Goal: Register for event/course

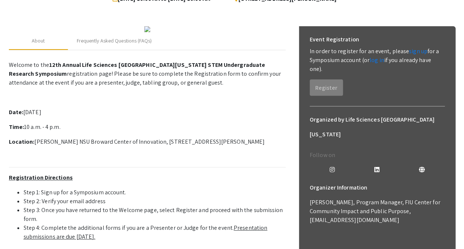
scroll to position [86, 0]
click at [417, 53] on link "sign up" at bounding box center [418, 52] width 18 height 8
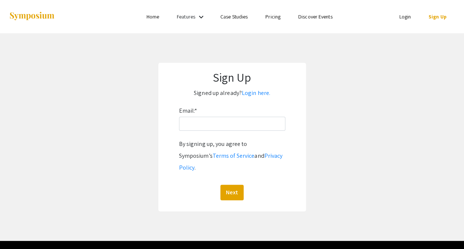
click at [208, 113] on div "Email: * By signing up, you agree to Symposium’s Terms of Service and Privacy P…" at bounding box center [232, 152] width 106 height 95
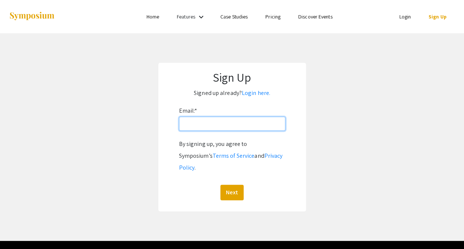
click at [201, 118] on input "Email: *" at bounding box center [232, 124] width 106 height 14
type input "[EMAIL_ADDRESS][DOMAIN_NAME]"
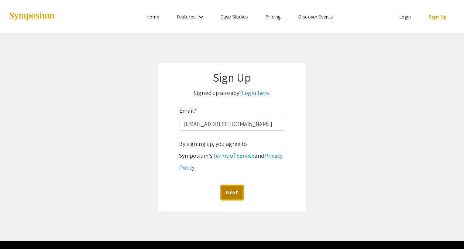
click at [238, 185] on button "Next" at bounding box center [231, 193] width 23 height 16
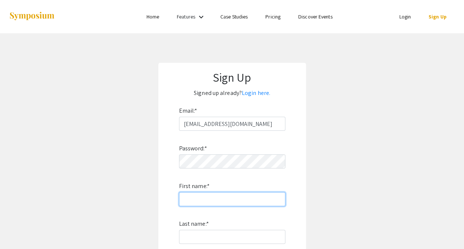
click at [223, 195] on input "First name: *" at bounding box center [232, 199] width 106 height 14
type input "[PERSON_NAME]"
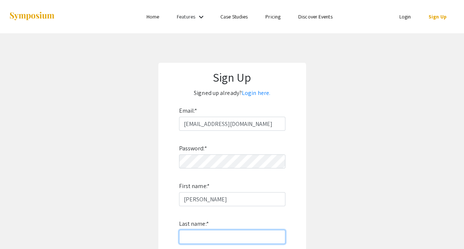
click at [219, 230] on input "Last name: *" at bounding box center [232, 237] width 106 height 14
type input "[PERSON_NAME]"
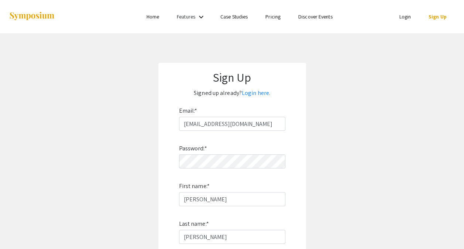
click at [153, 217] on app-signup "Sign Up Signed up already? Login here. Email: * [EMAIL_ADDRESS][DOMAIN_NAME] Pa…" at bounding box center [232, 199] width 464 height 273
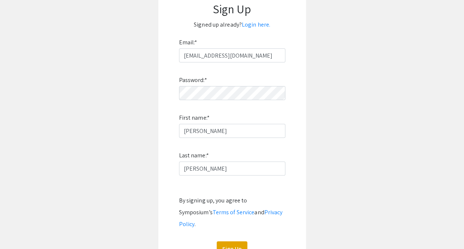
scroll to position [66, 0]
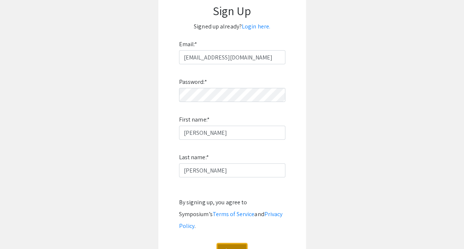
click at [241, 243] on button "Sign Up" at bounding box center [232, 251] width 31 height 16
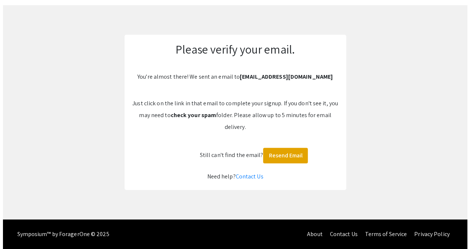
scroll to position [0, 0]
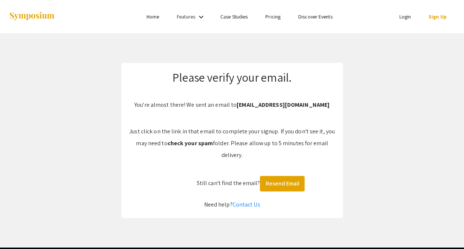
click at [409, 13] on link "Login" at bounding box center [405, 16] width 12 height 7
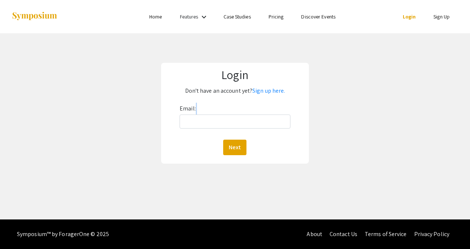
drag, startPoint x: 267, startPoint y: 130, endPoint x: 263, endPoint y: 119, distance: 11.8
click at [263, 119] on div "Email: Next" at bounding box center [234, 129] width 111 height 52
click at [263, 119] on input "Email:" at bounding box center [234, 121] width 111 height 14
type input "na1225@mynsu.nova.edu"
click at [240, 150] on button "Next" at bounding box center [234, 148] width 23 height 16
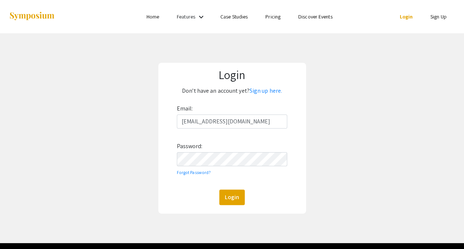
drag, startPoint x: 370, startPoint y: 165, endPoint x: 239, endPoint y: 196, distance: 134.8
click at [239, 196] on div "Login Don't have an account yet? Sign up here. Email: na1225@mynsu.nova.edu Pas…" at bounding box center [231, 138] width 475 height 210
click at [239, 196] on button "Login" at bounding box center [231, 197] width 25 height 16
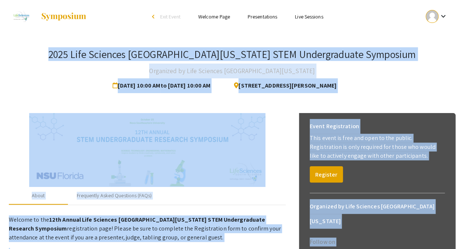
click at [270, 114] on div at bounding box center [147, 150] width 277 height 74
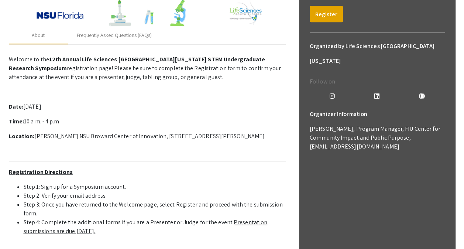
scroll to position [159, 0]
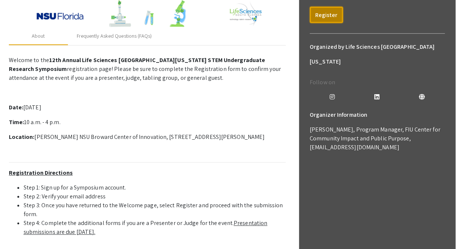
click at [331, 14] on button "Register" at bounding box center [326, 15] width 33 height 16
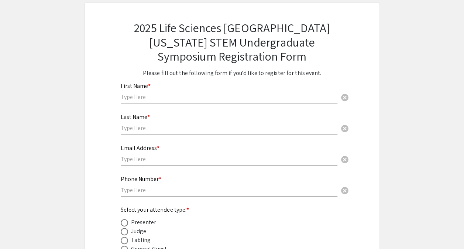
scroll to position [38, 0]
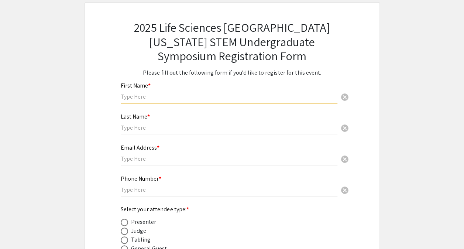
click at [199, 98] on input "text" at bounding box center [229, 97] width 217 height 8
type input "[PERSON_NAME]"
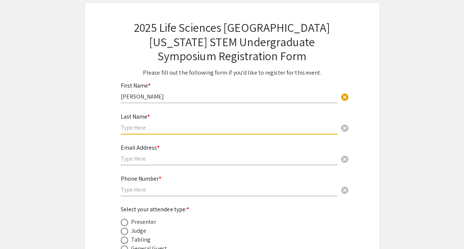
click at [199, 130] on input "text" at bounding box center [229, 128] width 217 height 8
type input "N"
type input "[PERSON_NAME]"
click at [192, 159] on input "text" at bounding box center [229, 159] width 217 height 8
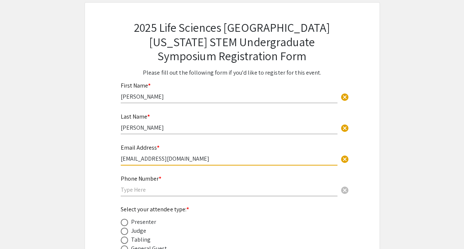
type input "[EMAIL_ADDRESS][DOMAIN_NAME]"
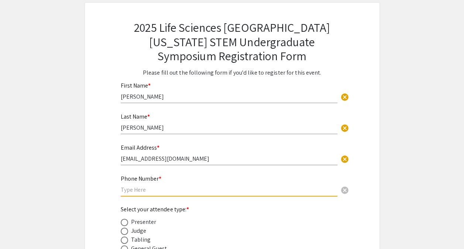
click at [179, 189] on input "text" at bounding box center [229, 190] width 217 height 8
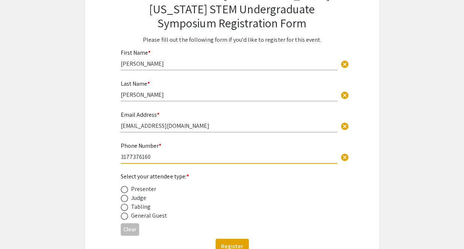
scroll to position [72, 0]
type input "3177376160"
click at [124, 221] on div "Clear" at bounding box center [232, 229] width 223 height 18
click at [125, 215] on span at bounding box center [124, 215] width 7 height 7
click at [125, 215] on input "radio" at bounding box center [124, 215] width 7 height 7
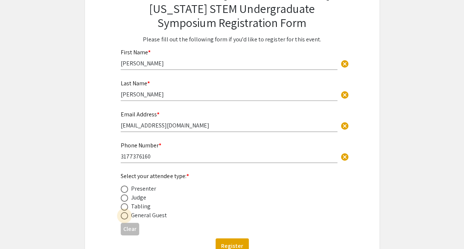
radio input "true"
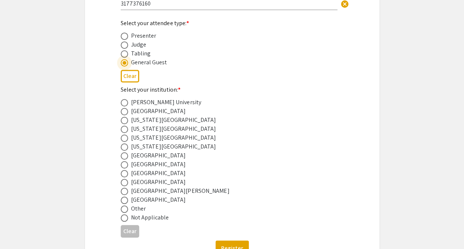
scroll to position [245, 0]
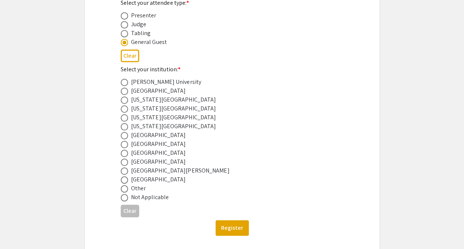
click at [148, 156] on div "Nova Southeastern University" at bounding box center [158, 152] width 55 height 9
click at [123, 157] on span at bounding box center [124, 153] width 7 height 7
click at [123, 157] on input "radio" at bounding box center [124, 153] width 7 height 7
radio input "true"
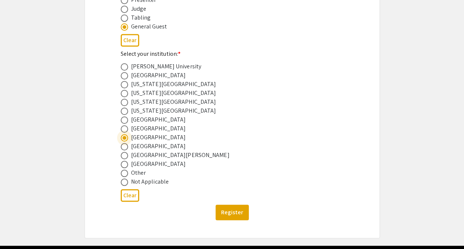
scroll to position [261, 0]
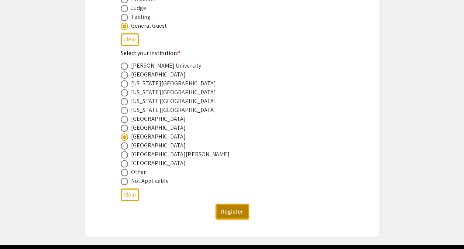
click at [230, 210] on button "Register" at bounding box center [232, 212] width 33 height 16
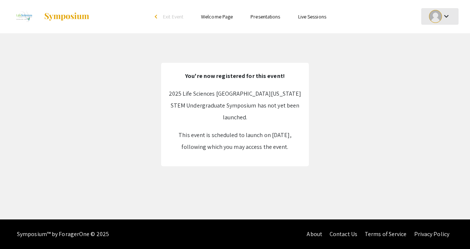
click at [437, 22] on div at bounding box center [435, 16] width 13 height 13
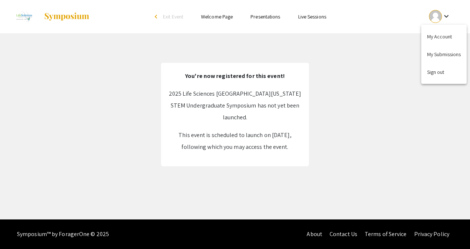
click at [443, 39] on button "My Account" at bounding box center [443, 37] width 45 height 18
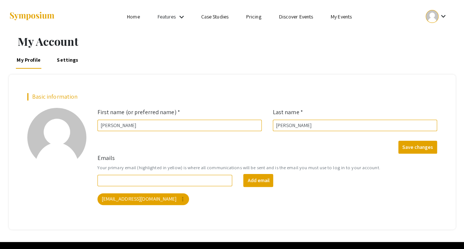
click at [181, 22] on ul "Skip navigation Home Features keyboard_arrow_down Case Studies Pricing Discover…" at bounding box center [231, 16] width 147 height 33
click at [180, 18] on mat-icon "keyboard_arrow_down" at bounding box center [181, 17] width 9 height 9
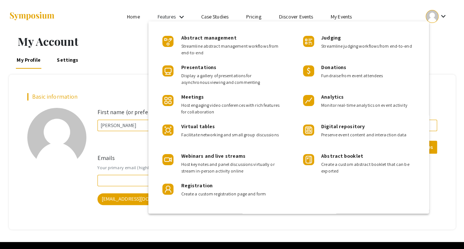
click at [114, 82] on div at bounding box center [232, 124] width 464 height 249
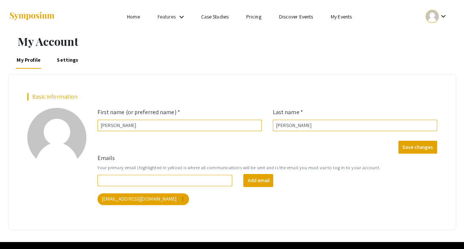
click at [187, 18] on li "Features keyboard_arrow_down" at bounding box center [172, 17] width 47 height 10
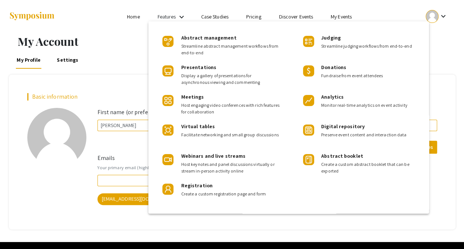
click at [202, 20] on div at bounding box center [232, 124] width 464 height 249
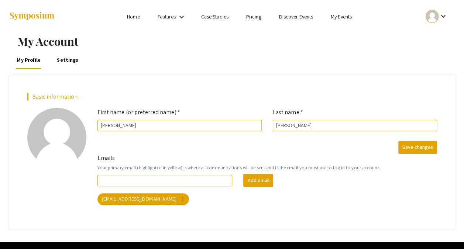
click at [217, 11] on ul "Skip navigation Home Features keyboard_arrow_down Case Studies Pricing Discover…" at bounding box center [231, 16] width 147 height 33
click at [145, 18] on li "Home" at bounding box center [133, 16] width 30 height 9
click at [142, 18] on li "Home" at bounding box center [133, 16] width 30 height 9
click at [139, 18] on link "Home" at bounding box center [133, 16] width 13 height 7
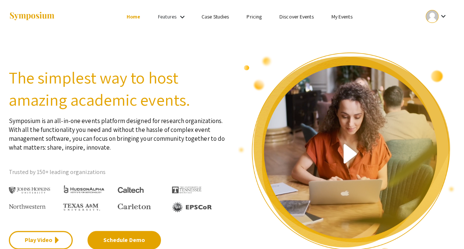
click at [184, 14] on mat-icon "keyboard_arrow_down" at bounding box center [182, 17] width 9 height 9
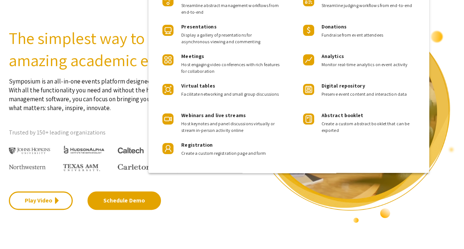
scroll to position [41, 0]
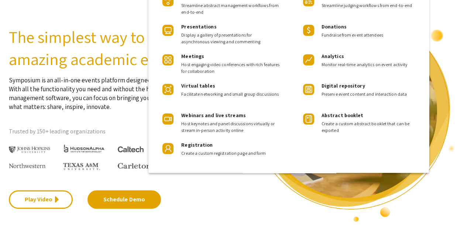
click at [255, 214] on div at bounding box center [232, 124] width 464 height 249
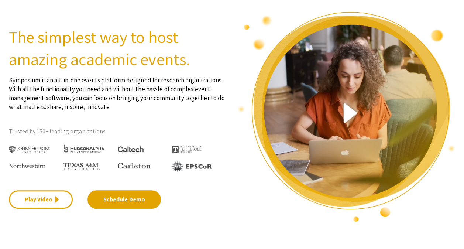
scroll to position [0, 0]
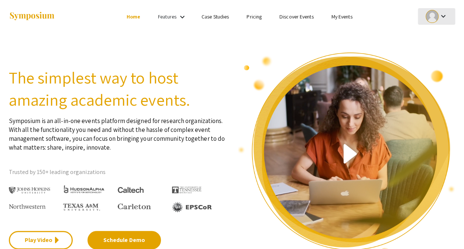
click at [438, 13] on div at bounding box center [432, 16] width 13 height 13
click at [346, 21] on div at bounding box center [232, 124] width 464 height 249
click at [341, 17] on link "My Events" at bounding box center [341, 16] width 21 height 7
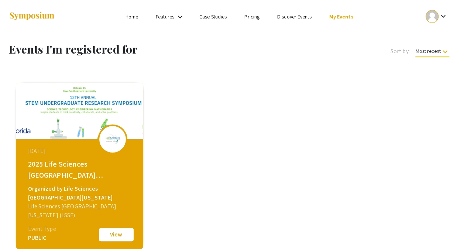
scroll to position [65, 0]
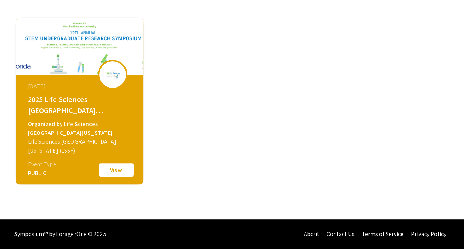
click at [103, 159] on div "October 25, 2025 2025 Life Sciences South Florida STEM Undergraduate Symposium …" at bounding box center [80, 121] width 127 height 92
click at [111, 169] on button "View" at bounding box center [116, 170] width 37 height 16
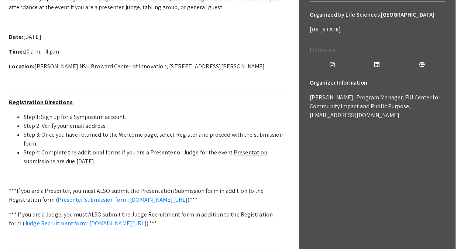
scroll to position [230, 0]
